Goal: Task Accomplishment & Management: Manage account settings

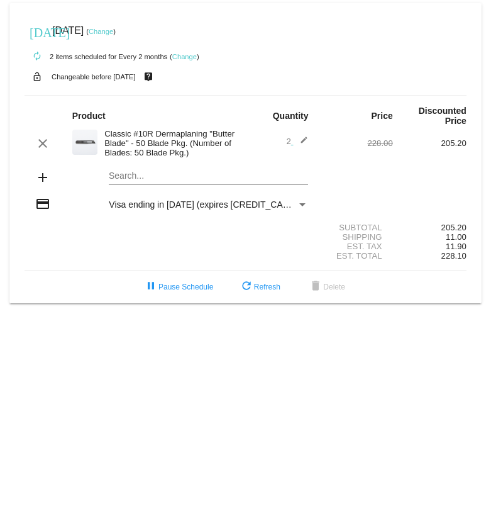
click at [113, 31] on link "Change" at bounding box center [101, 32] width 25 height 8
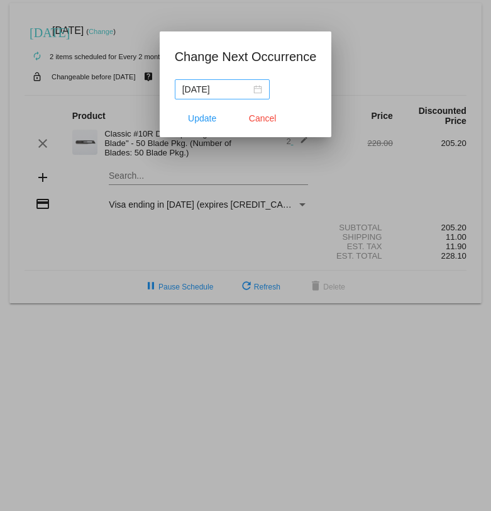
click at [245, 86] on div "2025-10-01" at bounding box center [222, 89] width 80 height 14
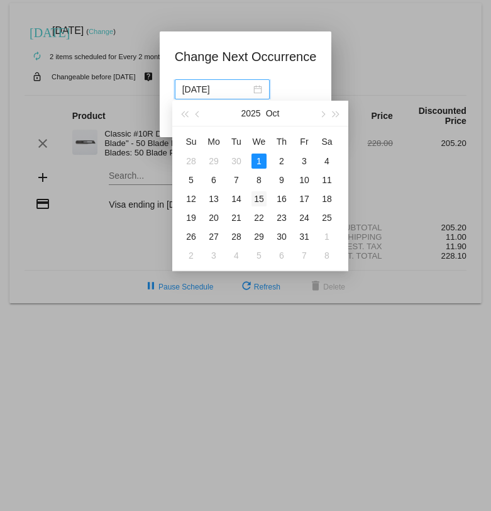
click at [264, 200] on div "15" at bounding box center [259, 198] width 15 height 15
type input "2025-10-15"
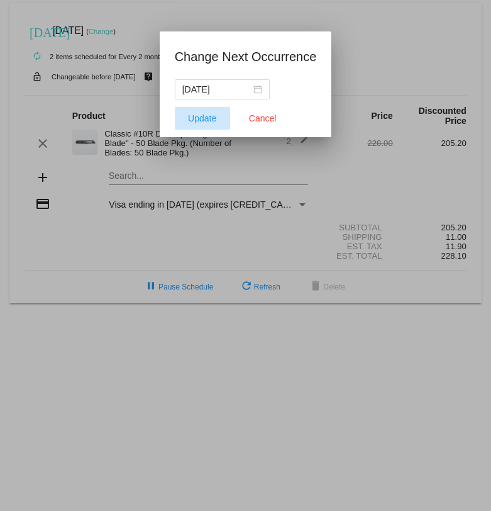
click at [200, 119] on span "Update" at bounding box center [202, 118] width 28 height 10
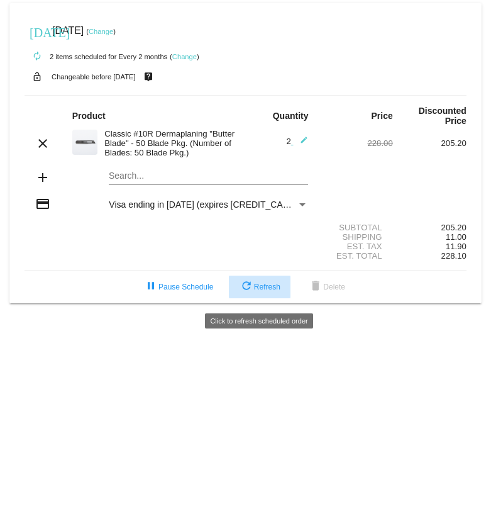
click at [255, 291] on span "refresh Refresh" at bounding box center [260, 286] width 42 height 9
